Goal: Find specific page/section: Find specific page/section

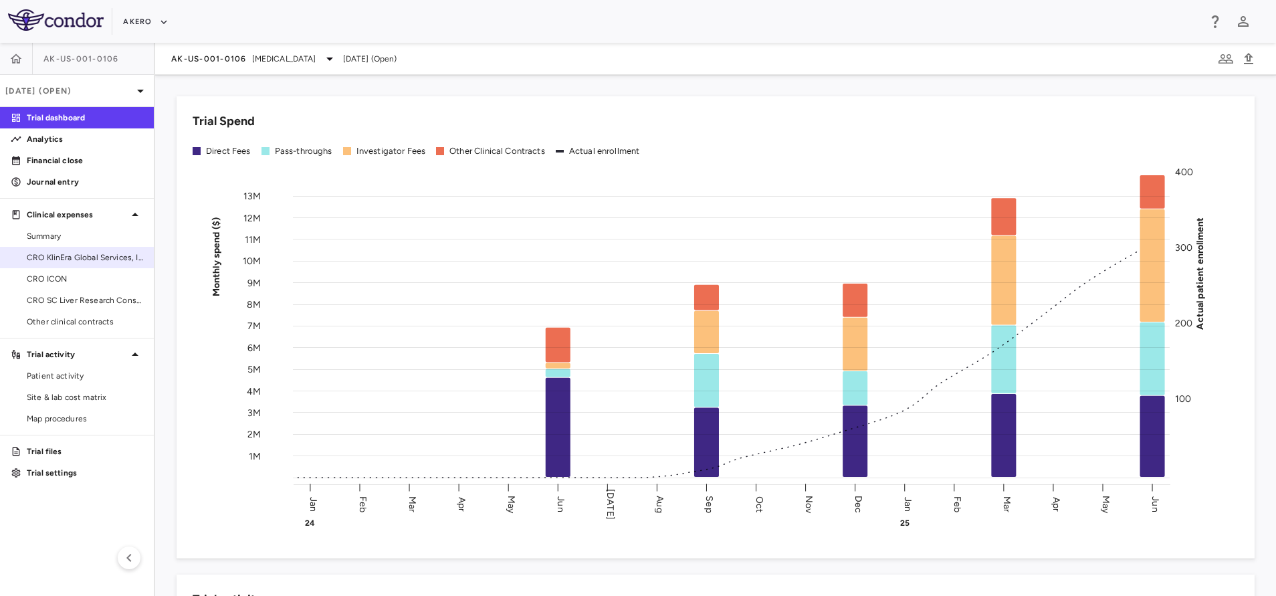
click at [82, 247] on div "CRO KlinEra Global Services, Inc" at bounding box center [77, 257] width 154 height 21
click at [76, 247] on link "CRO KlinEra Global Services, Inc" at bounding box center [77, 257] width 154 height 20
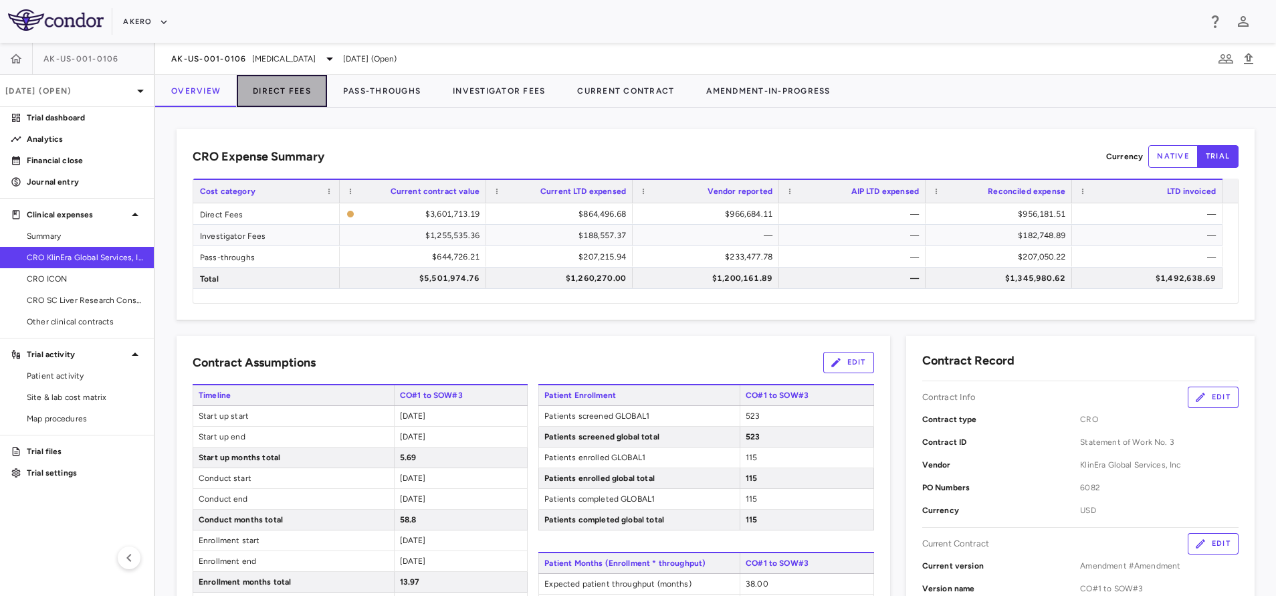
click at [279, 86] on button "Direct Fees" at bounding box center [282, 91] width 90 height 32
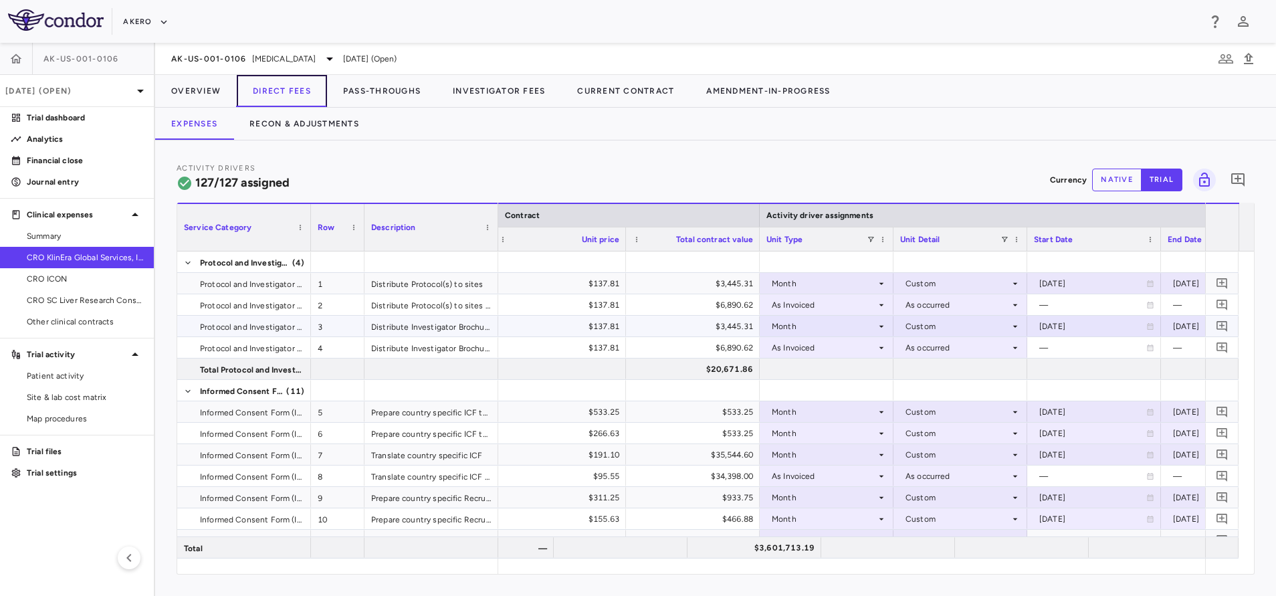
scroll to position [0, 541]
